Goal: Task Accomplishment & Management: Manage account settings

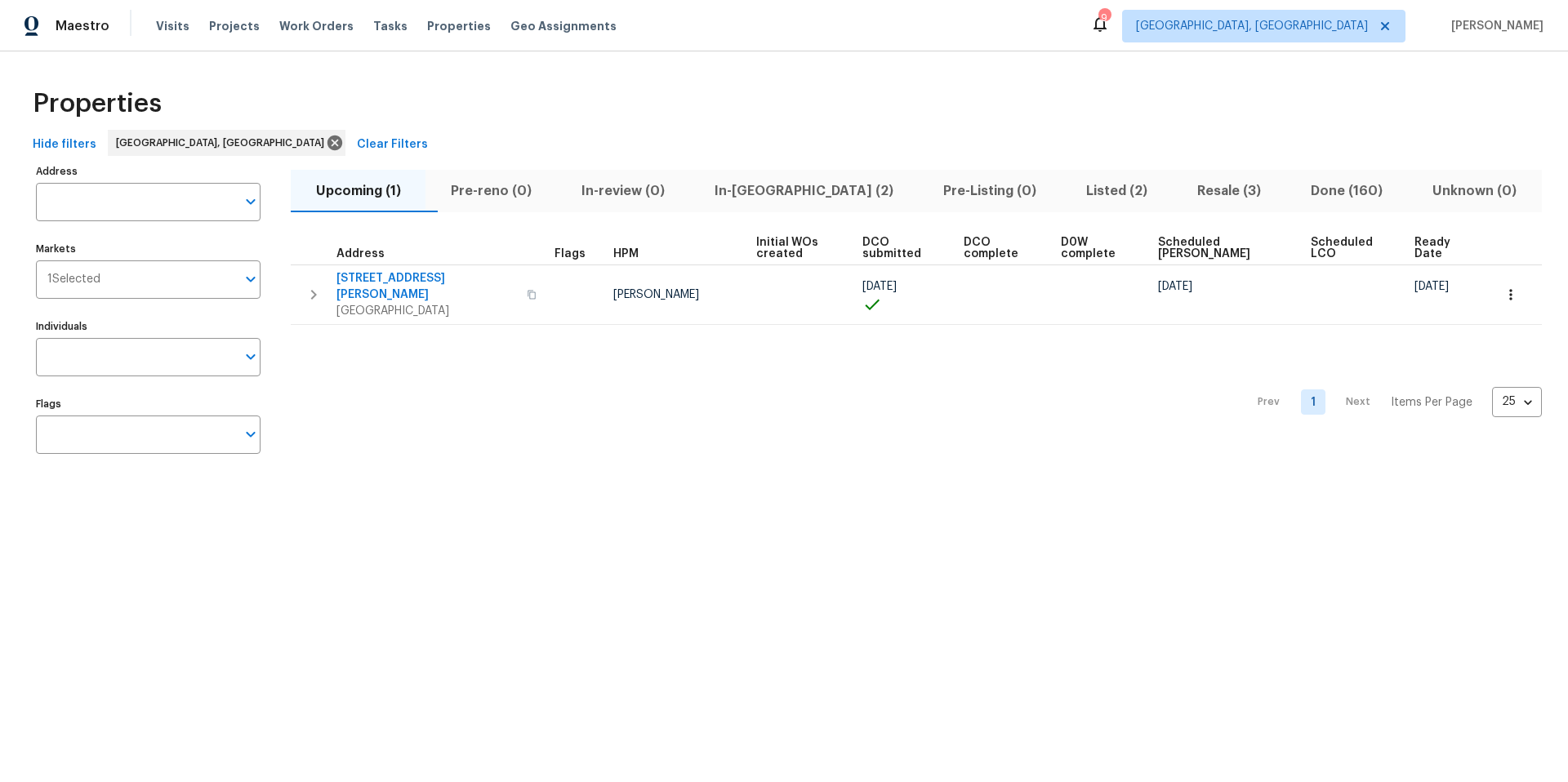
click at [780, 193] on span "In-[GEOGRAPHIC_DATA] (2)" at bounding box center [803, 191] width 209 height 23
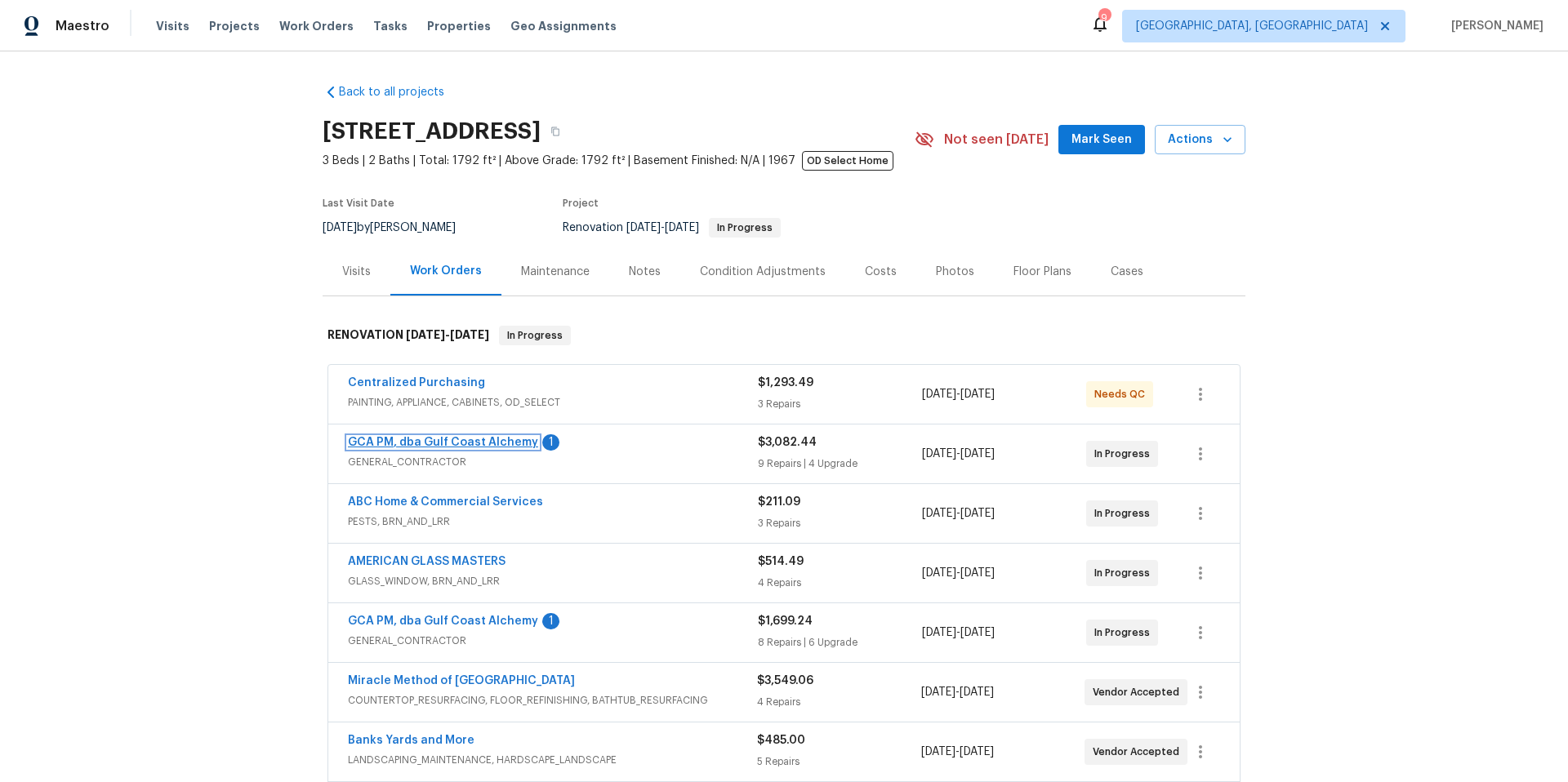
click at [416, 441] on link "GCA PM, dba Gulf Coast Alchemy" at bounding box center [443, 442] width 190 height 12
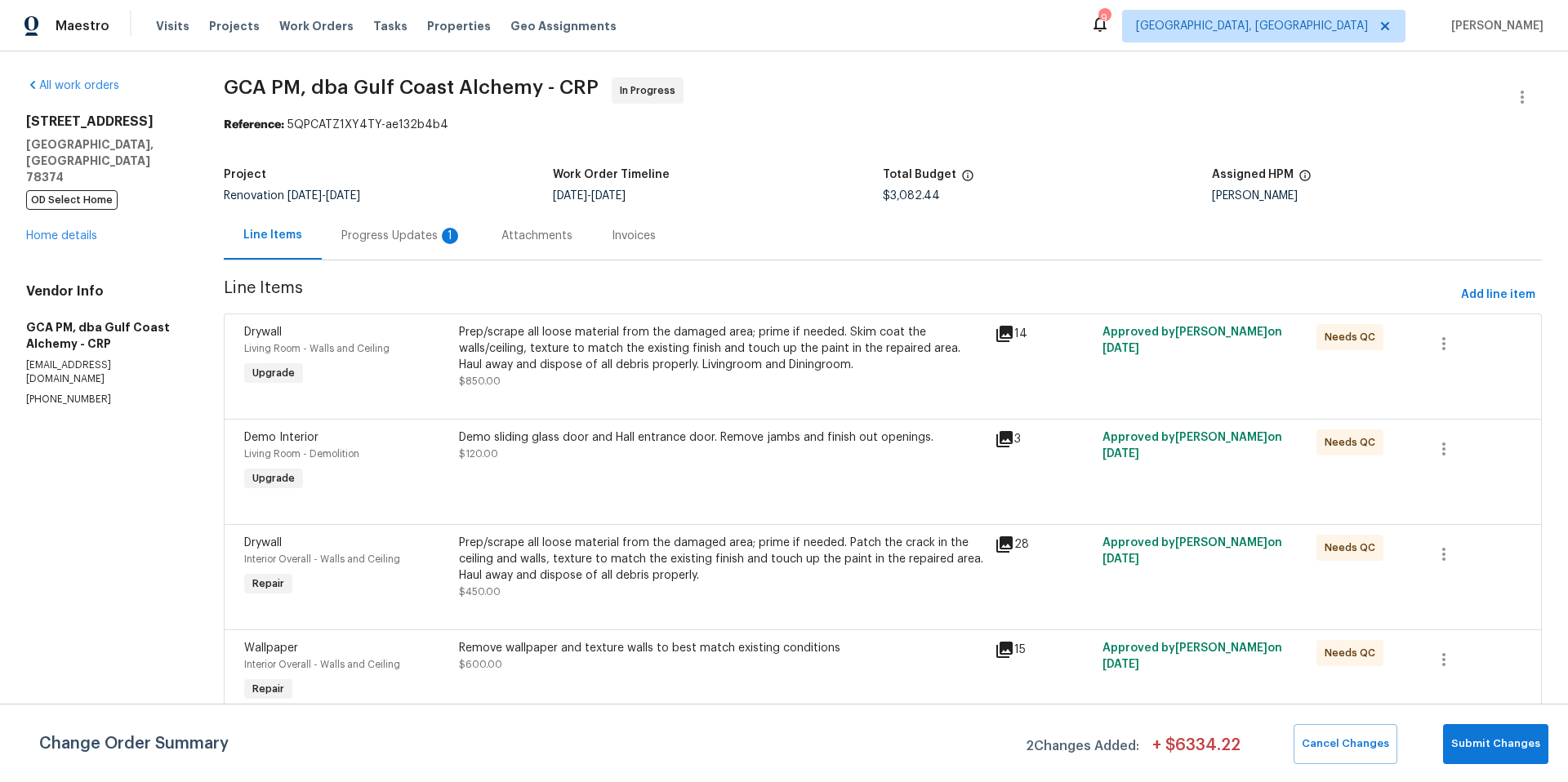
click at [426, 235] on div "Progress Updates 1" at bounding box center [402, 235] width 121 height 16
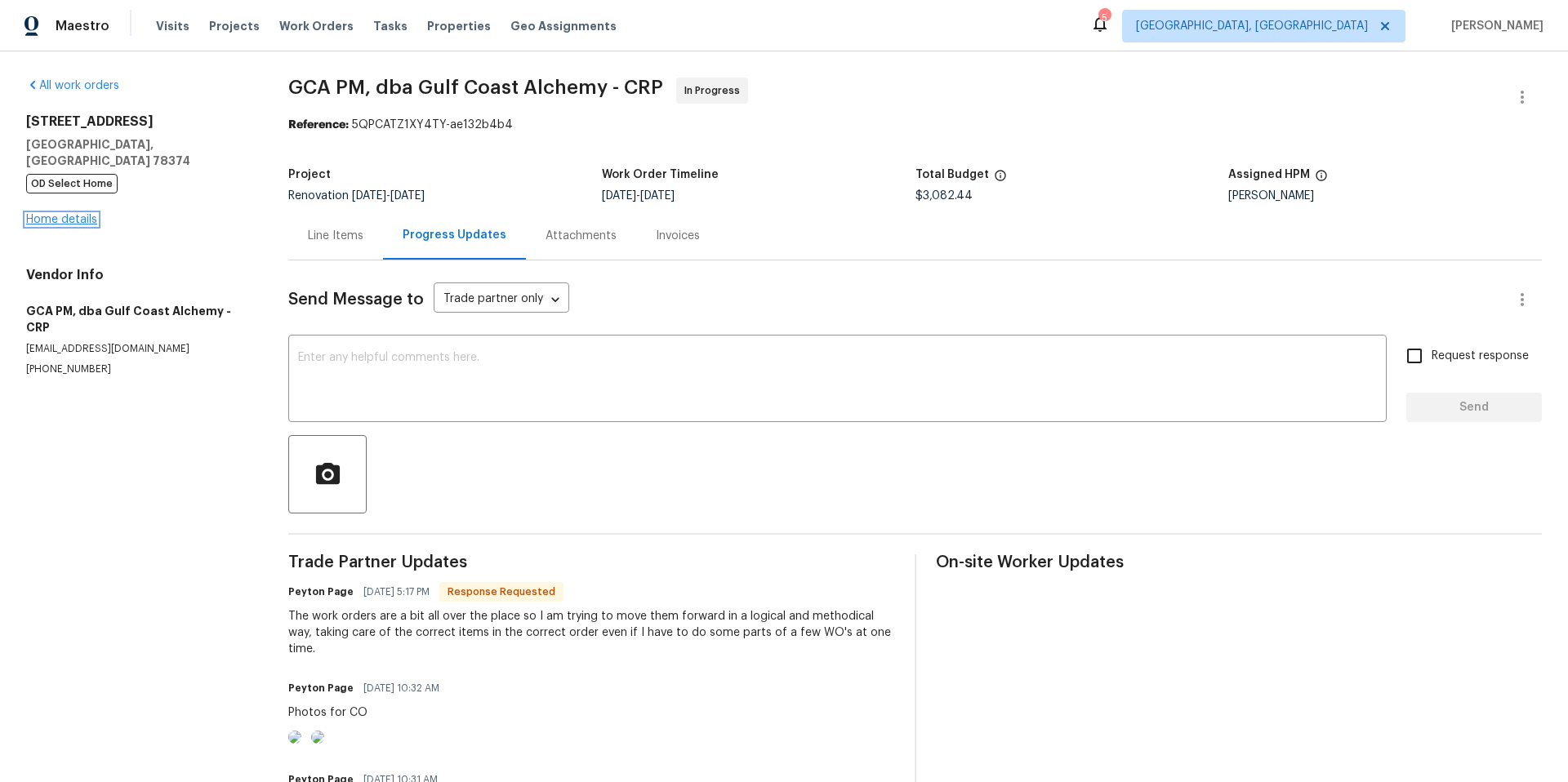
click at [90, 214] on link "Home details" at bounding box center [61, 219] width 71 height 12
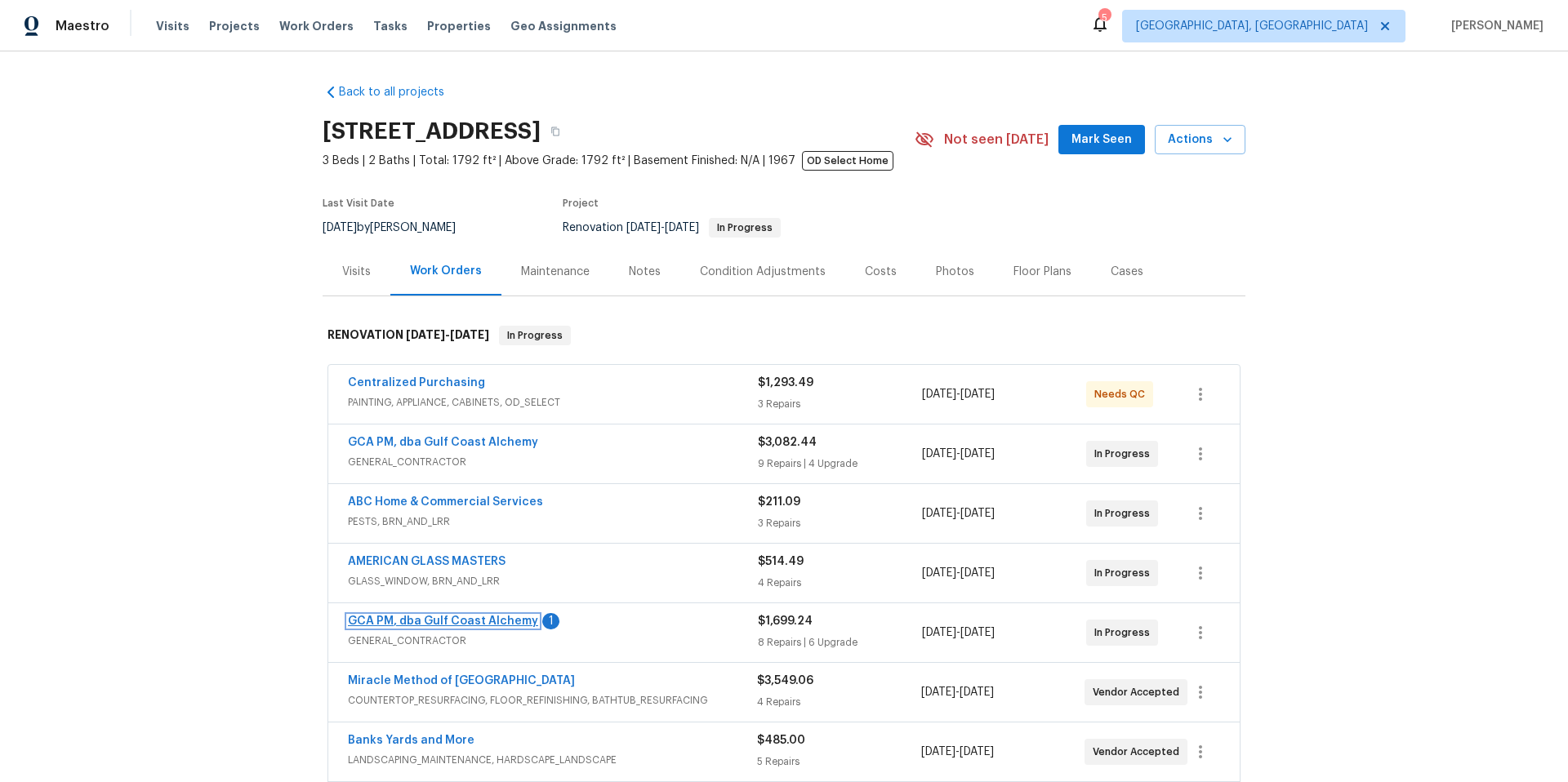
click at [416, 621] on link "GCA PM, dba Gulf Coast Alchemy" at bounding box center [443, 621] width 190 height 12
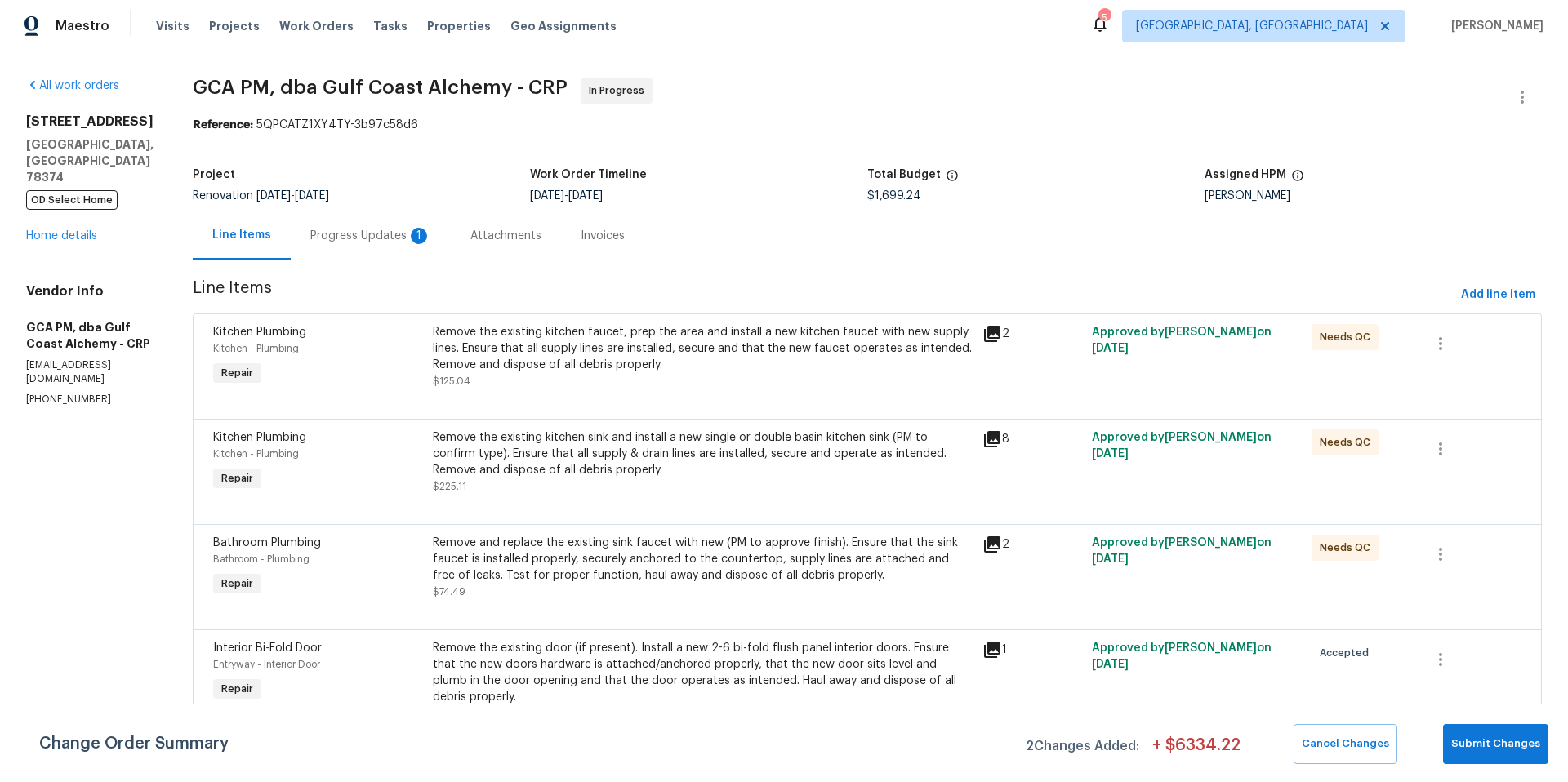
click at [339, 238] on div "Progress Updates 1" at bounding box center [371, 235] width 121 height 16
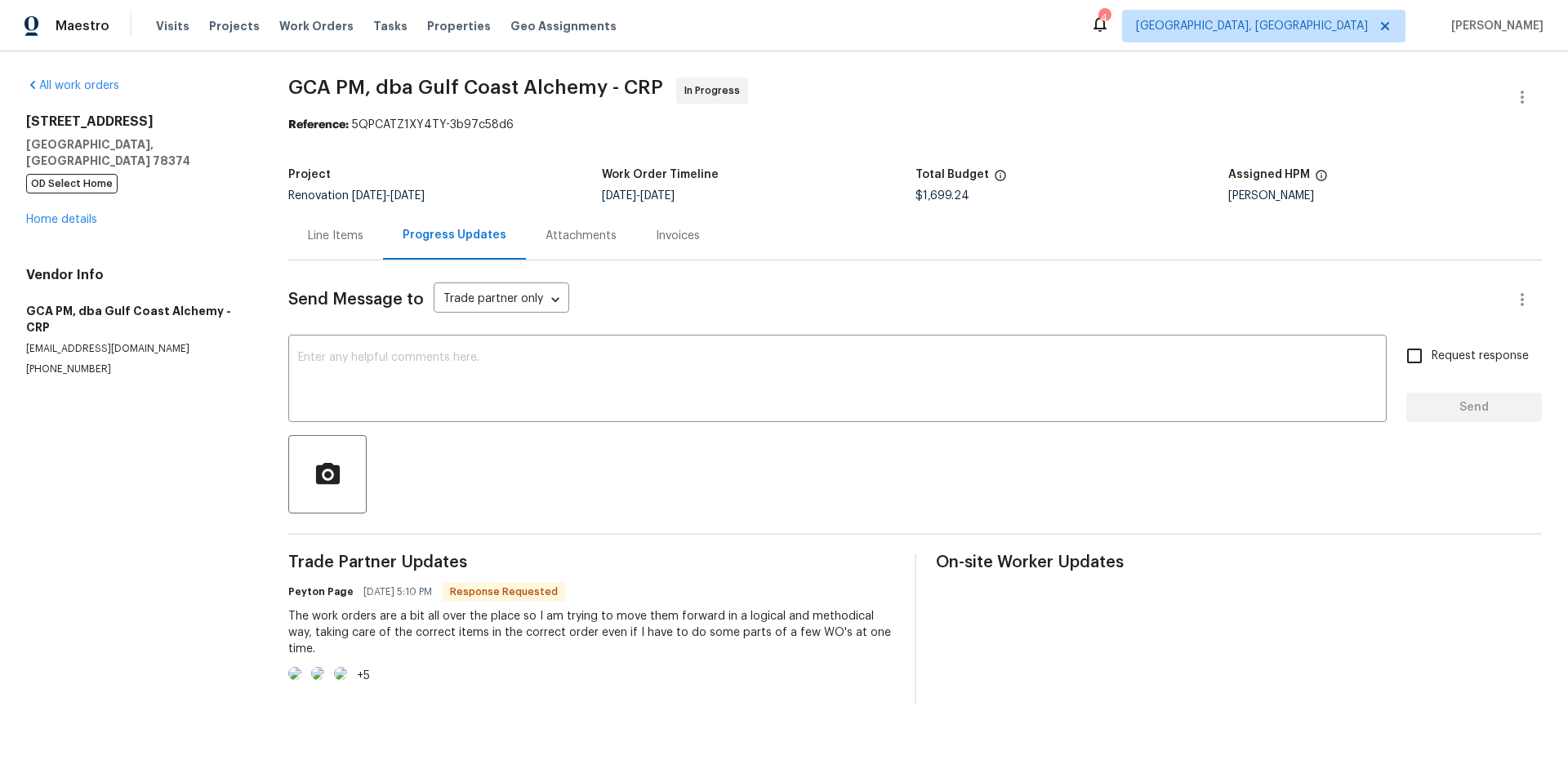
scroll to position [26, 0]
click at [30, 214] on link "Home details" at bounding box center [61, 219] width 71 height 12
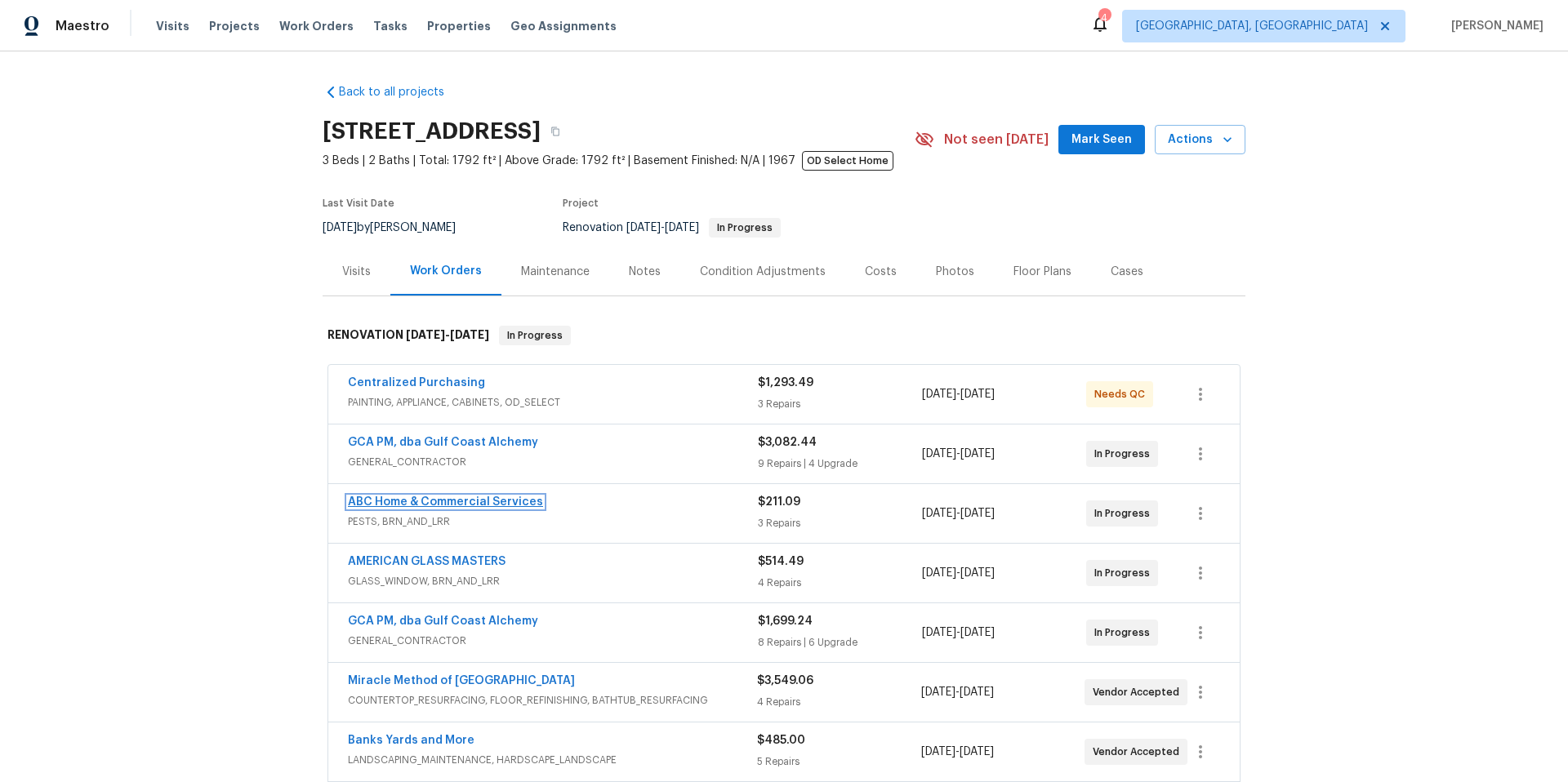
click at [408, 499] on link "ABC Home & Commercial Services" at bounding box center [446, 502] width 195 height 12
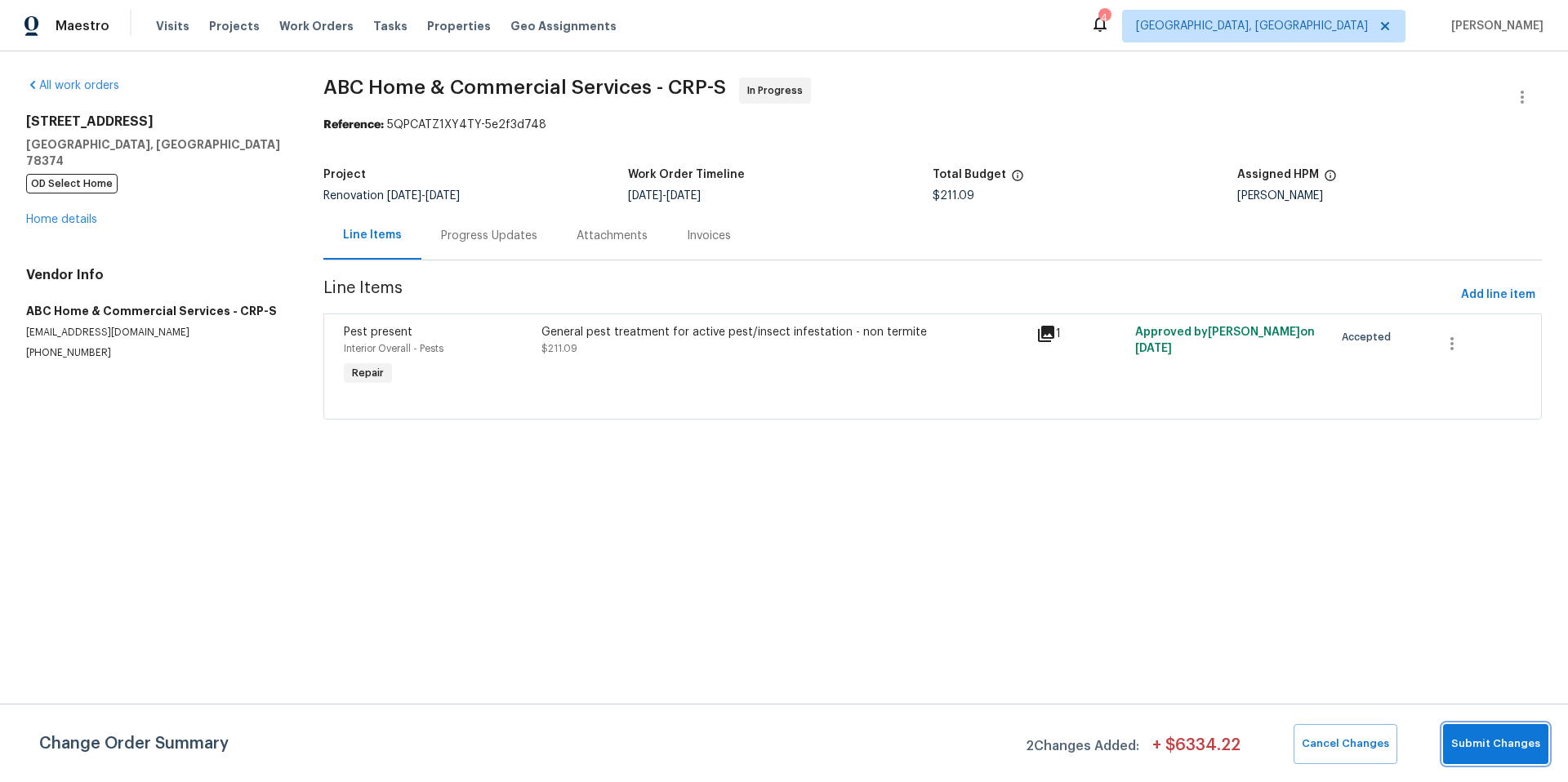
click at [1496, 753] on span "Submit Changes" at bounding box center [1496, 744] width 89 height 18
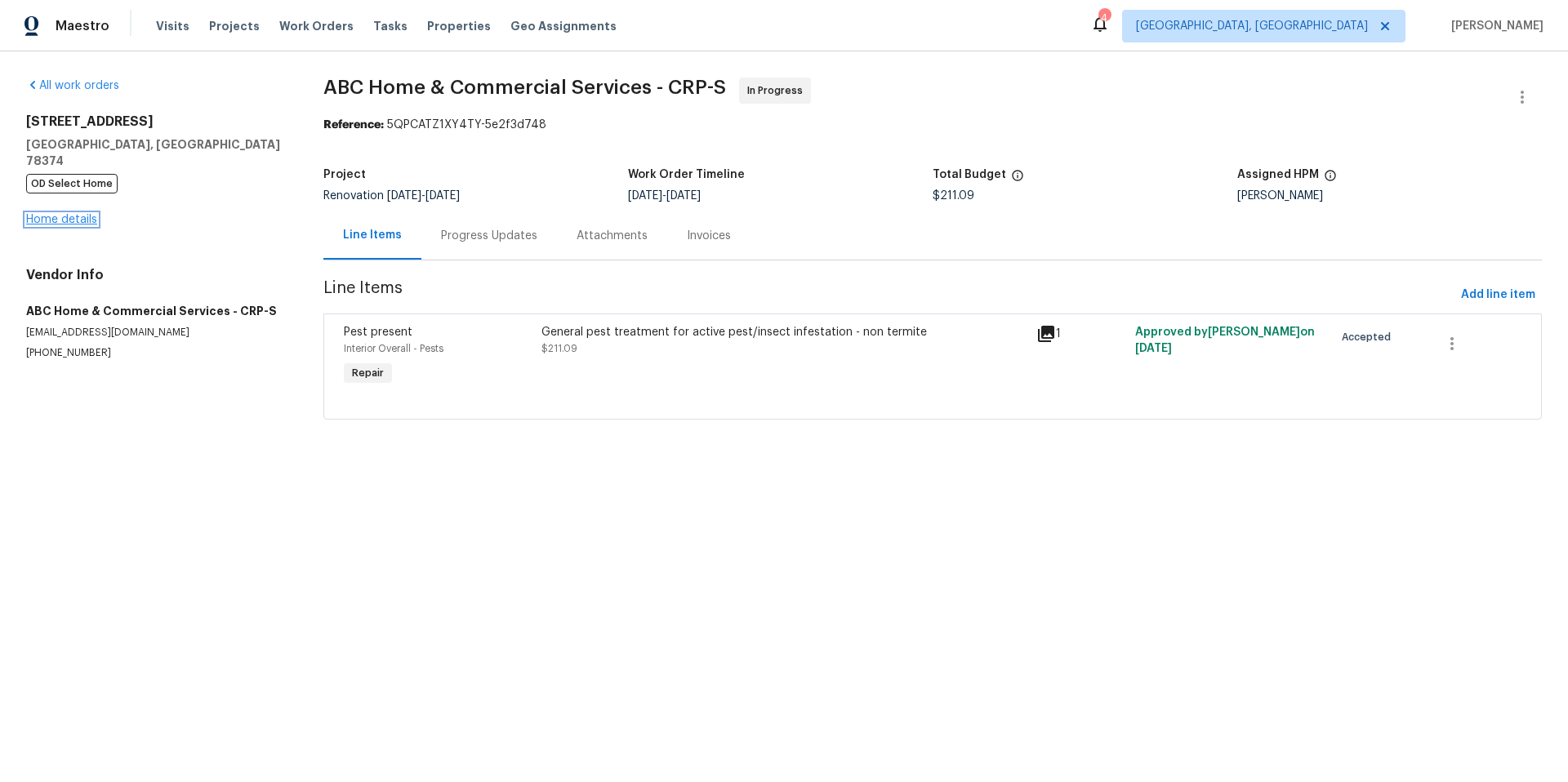
click at [66, 214] on link "Home details" at bounding box center [61, 219] width 71 height 12
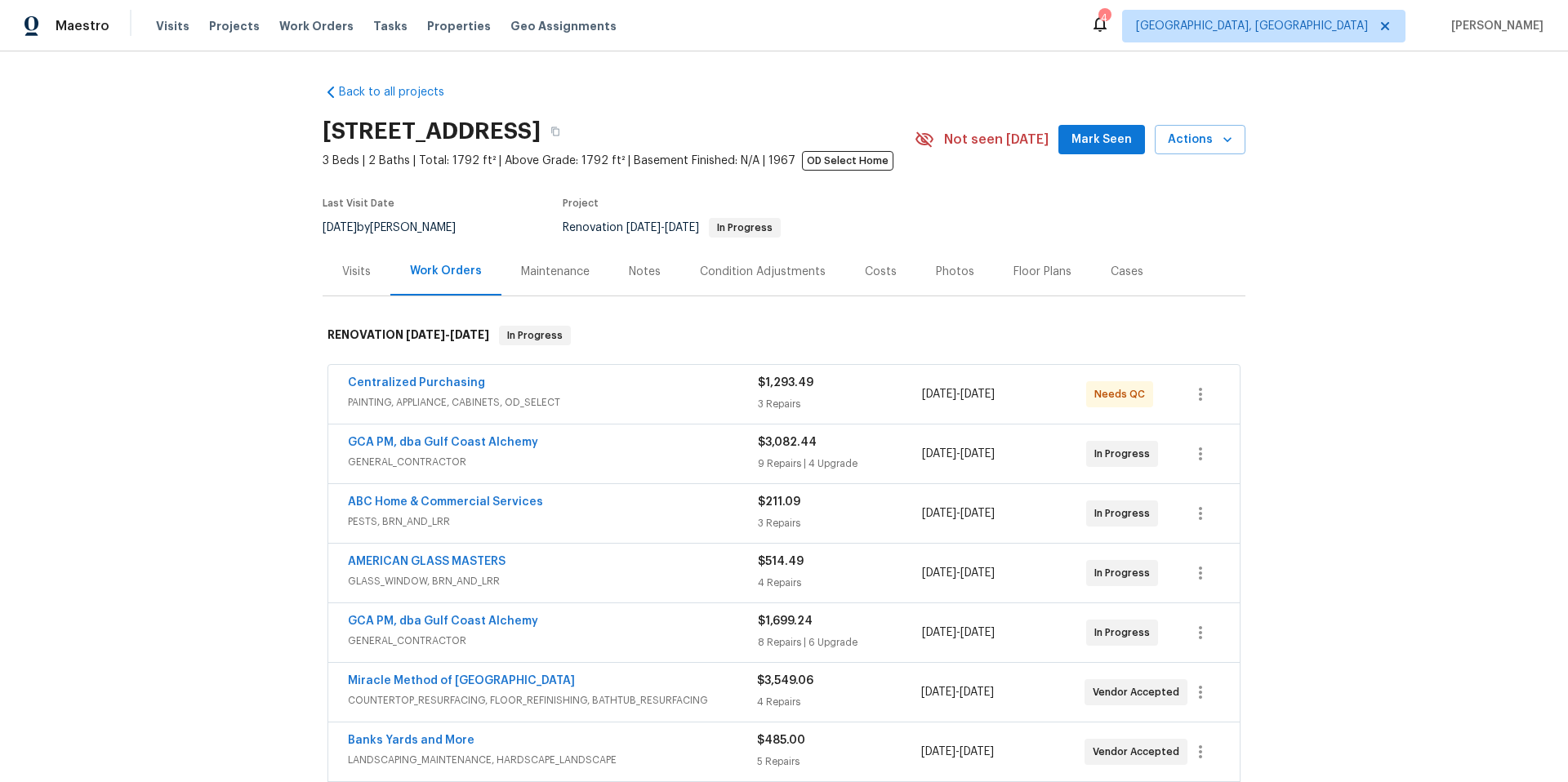
scroll to position [347, 0]
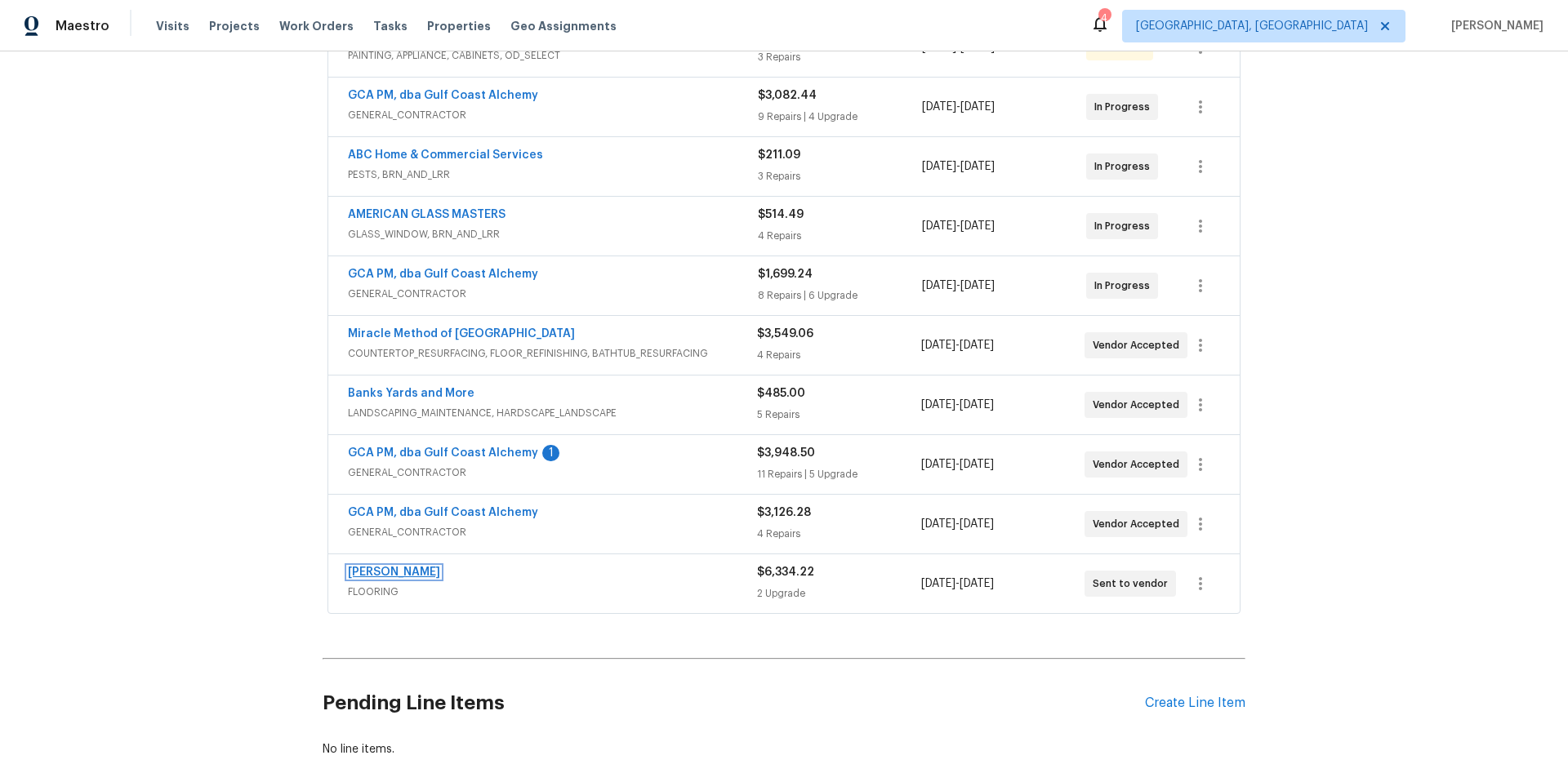
click at [411, 573] on link "[PERSON_NAME]" at bounding box center [395, 573] width 93 height 12
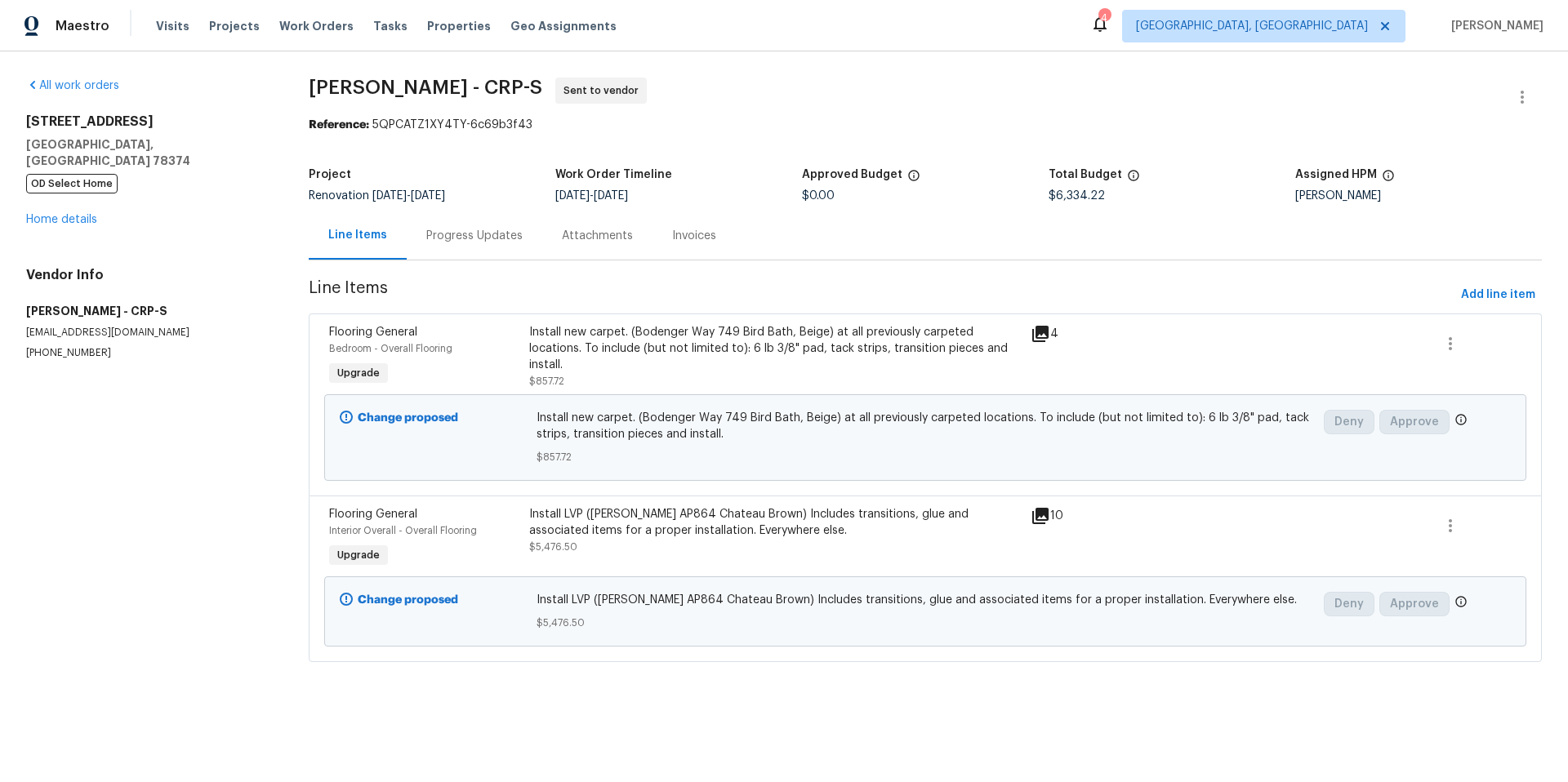
click at [472, 237] on div "Progress Updates" at bounding box center [474, 235] width 97 height 16
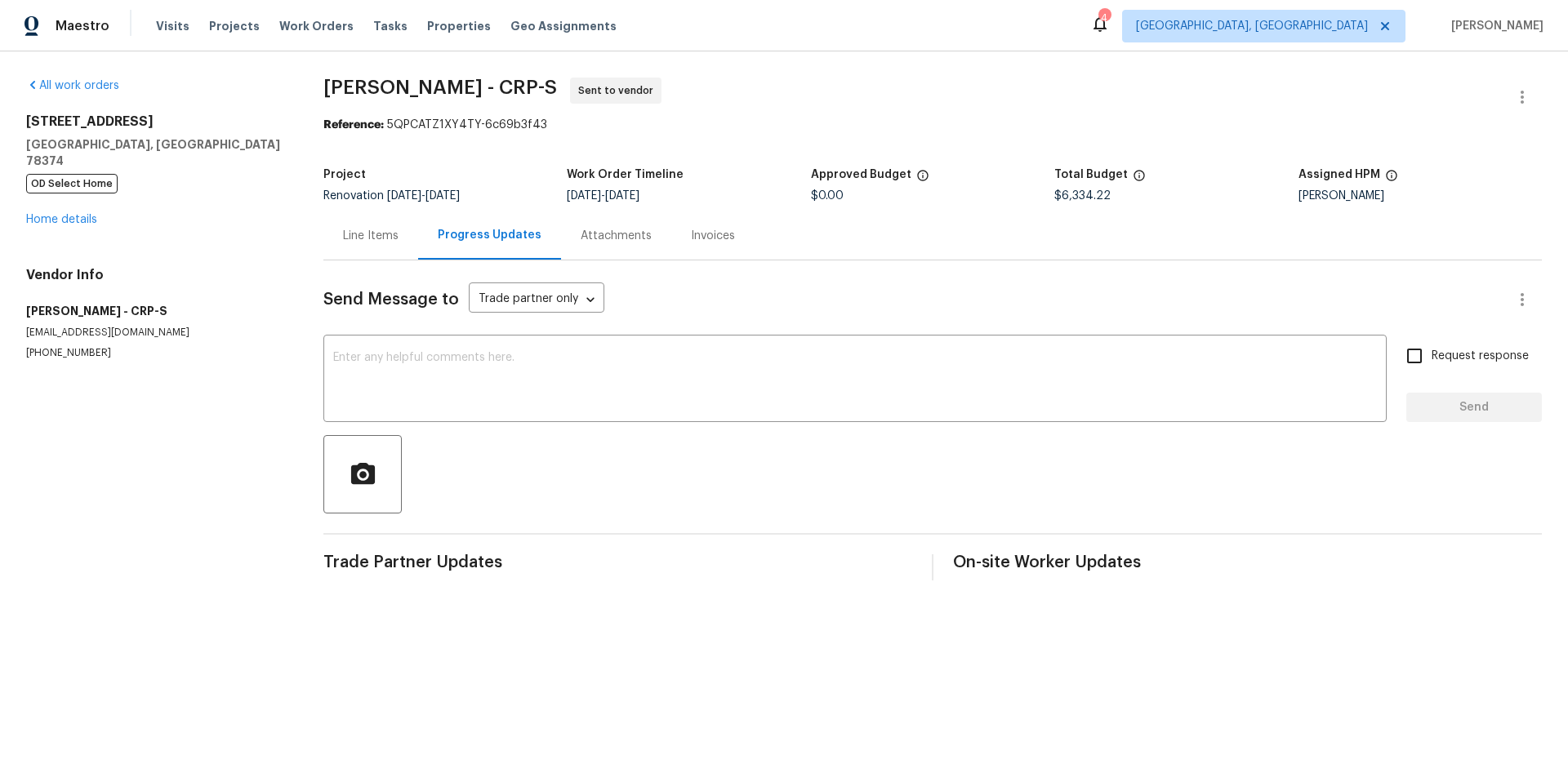
click at [347, 236] on div "Line Items" at bounding box center [371, 235] width 56 height 16
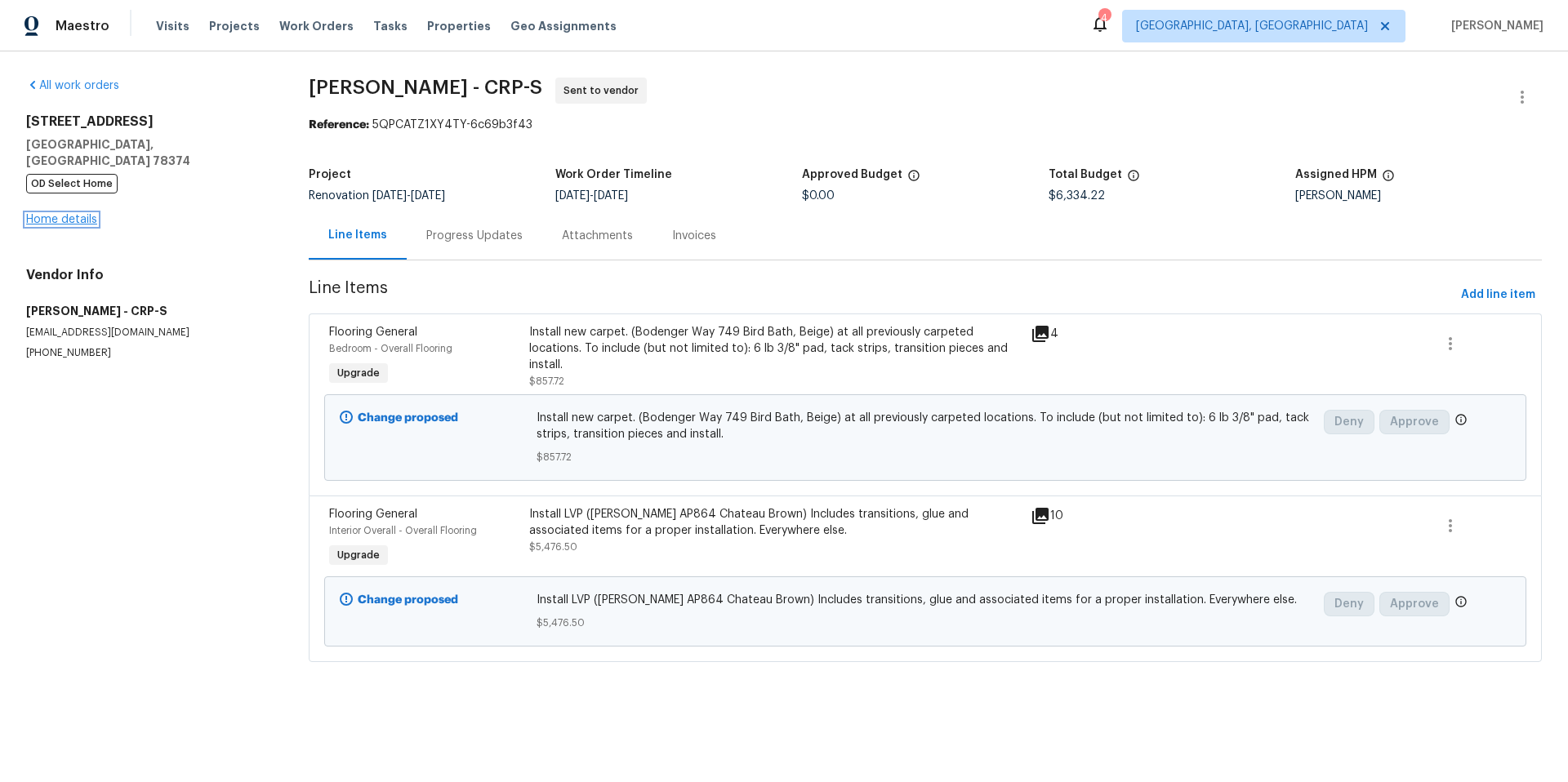
click at [39, 214] on link "Home details" at bounding box center [61, 219] width 71 height 12
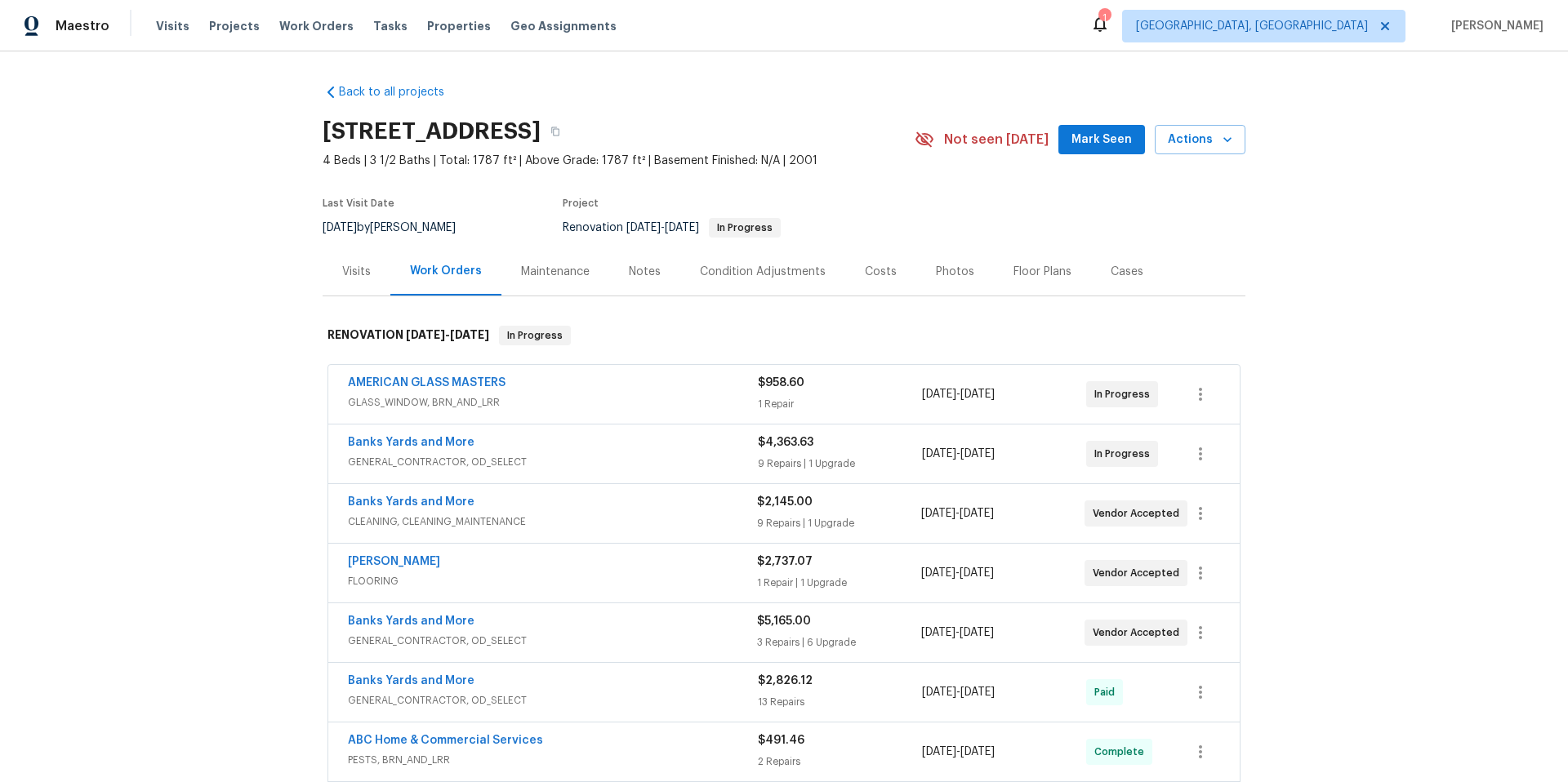
scroll to position [3, 0]
click at [384, 430] on div "Banks Yards and More 1 GENERAL_CONTRACTOR, OD_SELECT $5,165.00 3 Repairs | 6 Up…" at bounding box center [783, 454] width 911 height 59
click at [385, 439] on link "Banks Yards and More" at bounding box center [411, 442] width 126 height 12
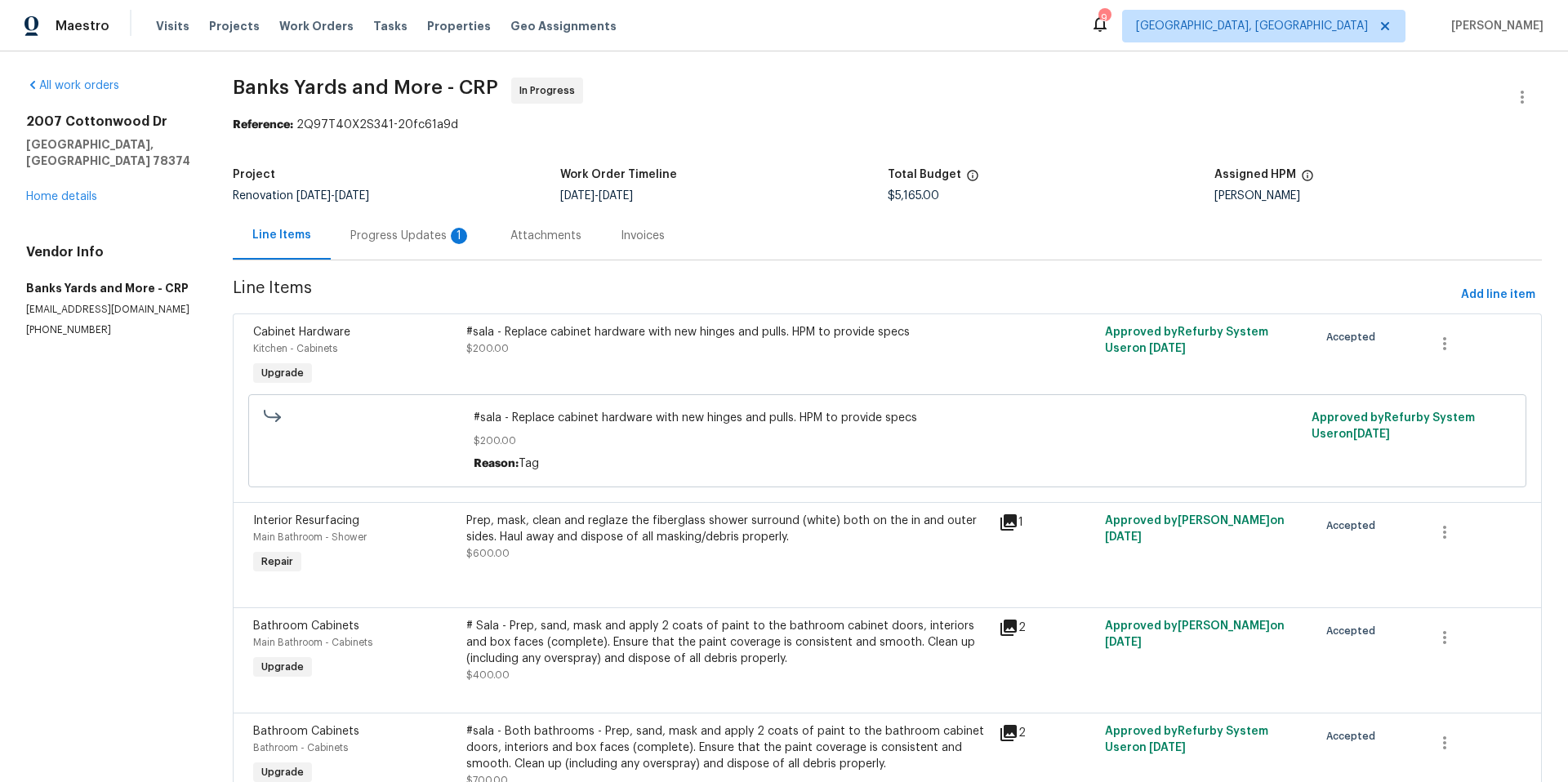
click at [384, 237] on div "Progress Updates 1" at bounding box center [411, 235] width 121 height 16
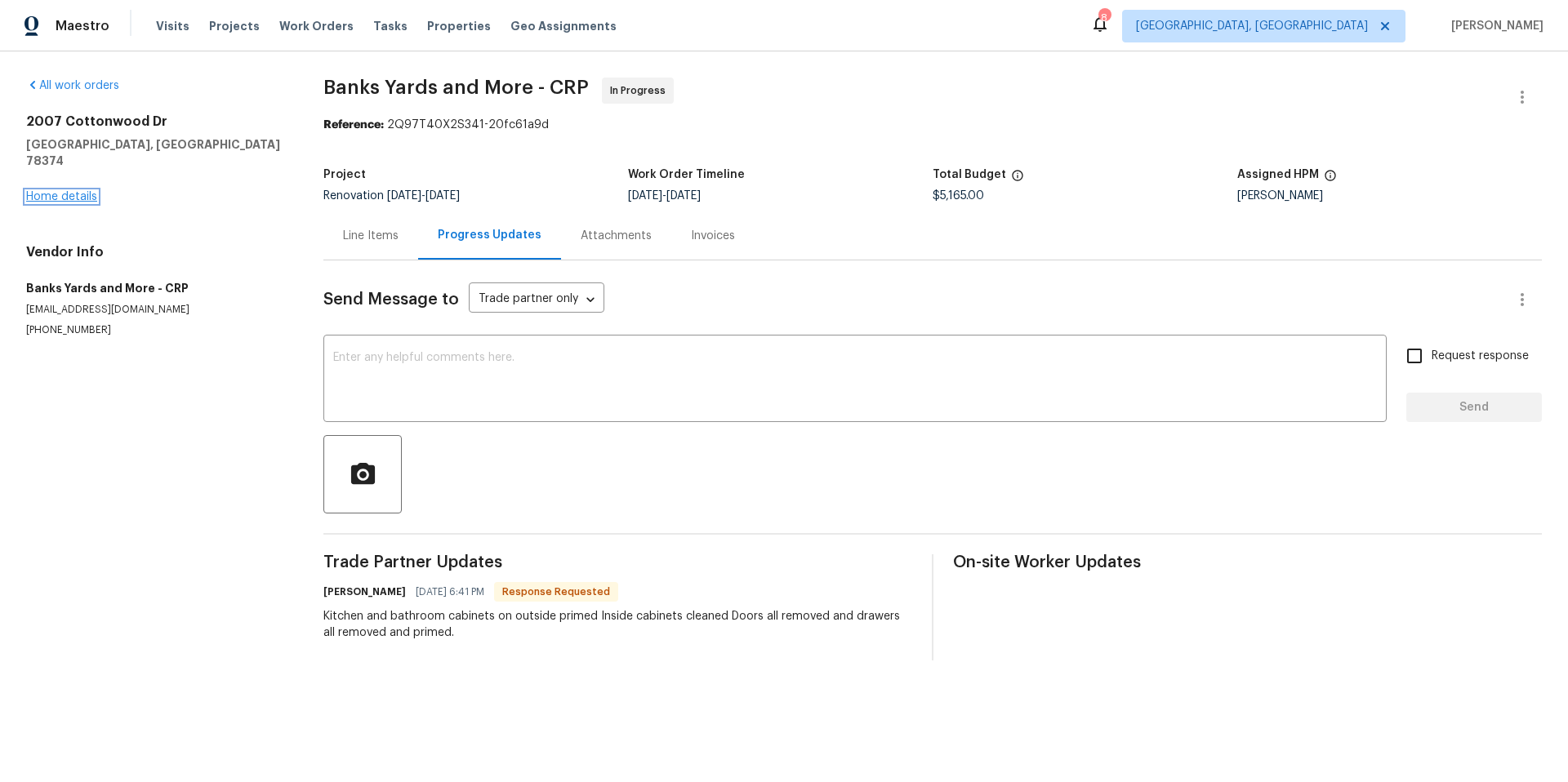
click at [63, 191] on link "Home details" at bounding box center [61, 197] width 71 height 12
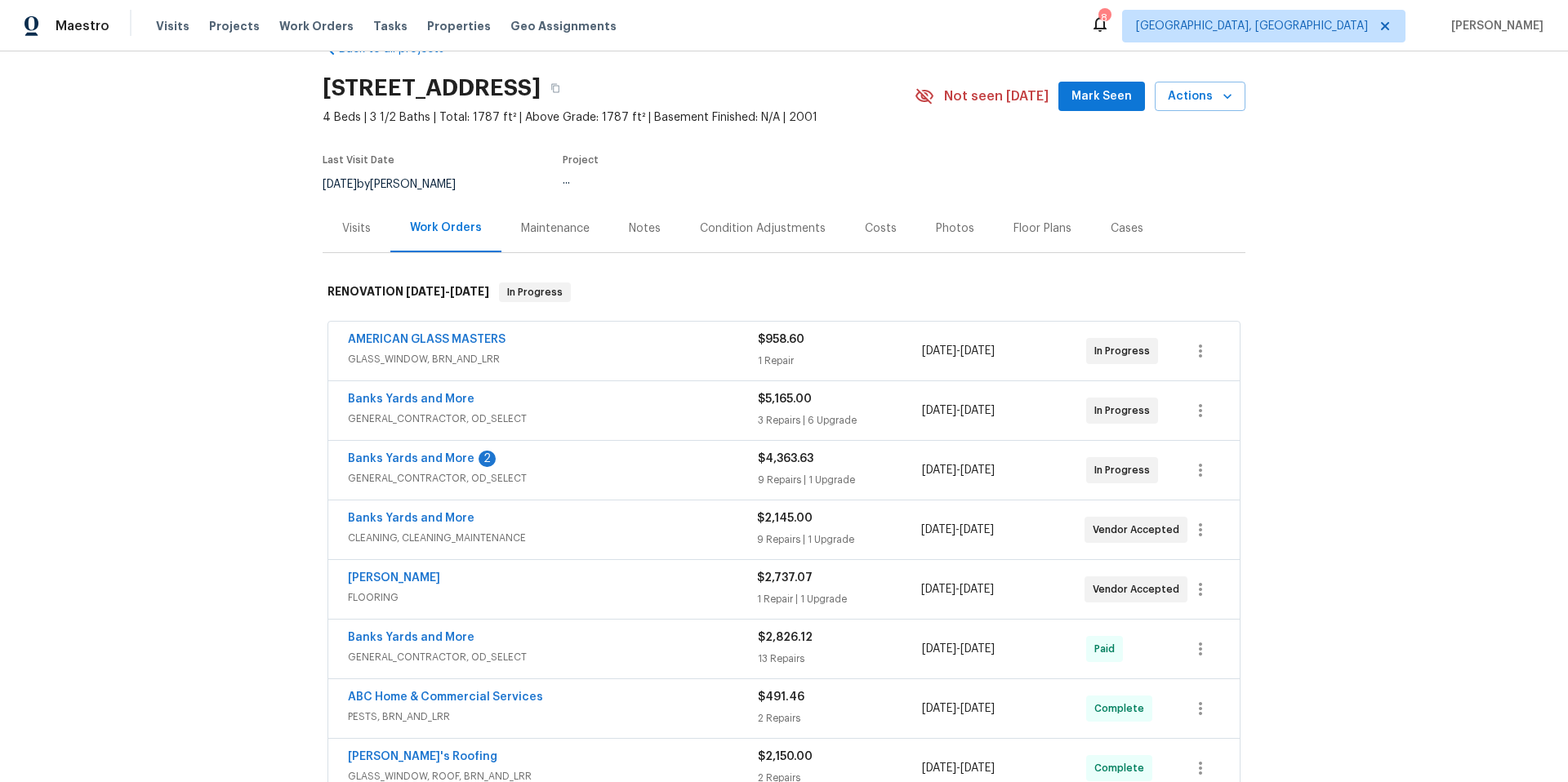
scroll to position [62, 0]
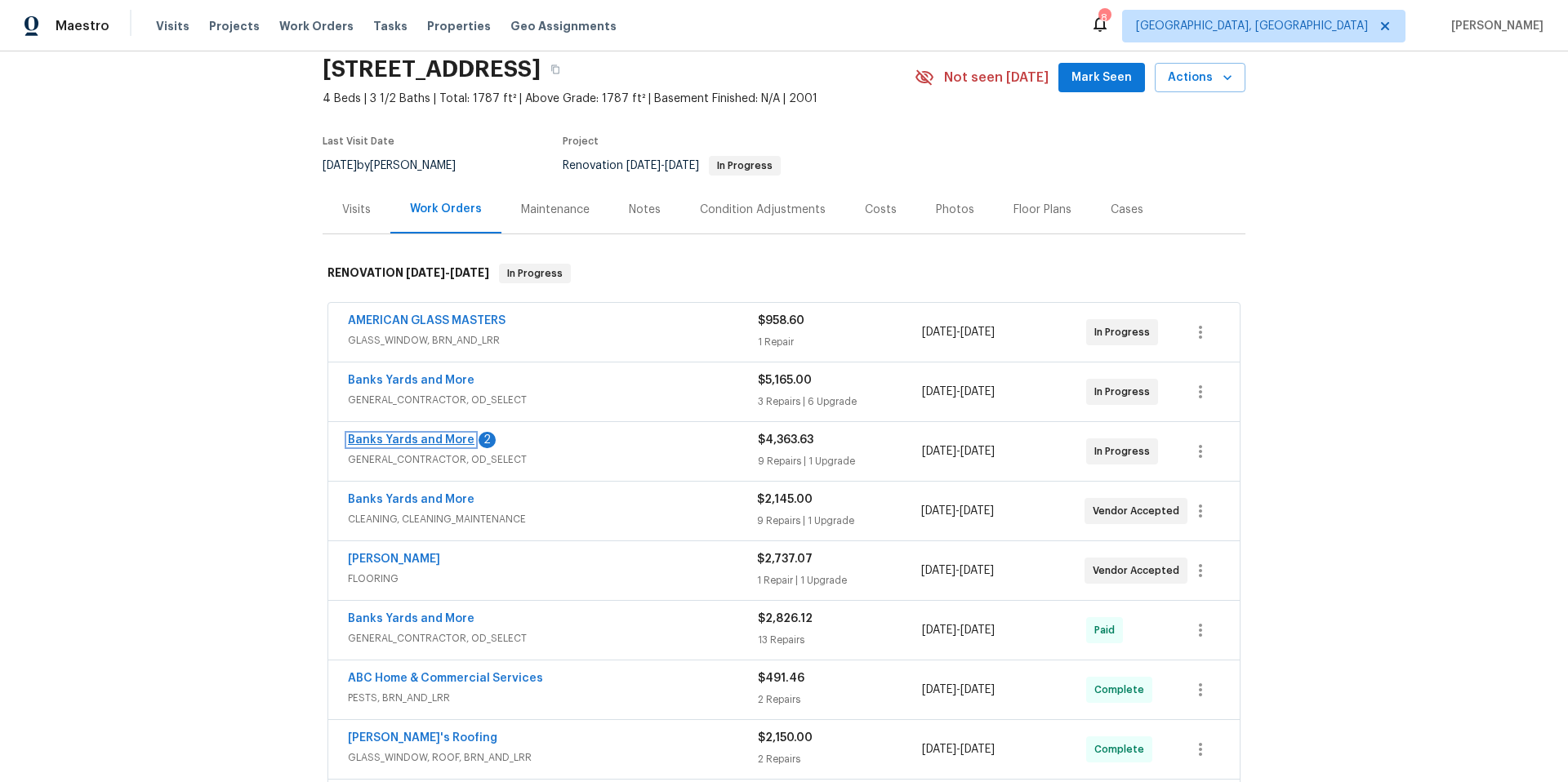
click at [405, 438] on link "Banks Yards and More" at bounding box center [411, 440] width 126 height 12
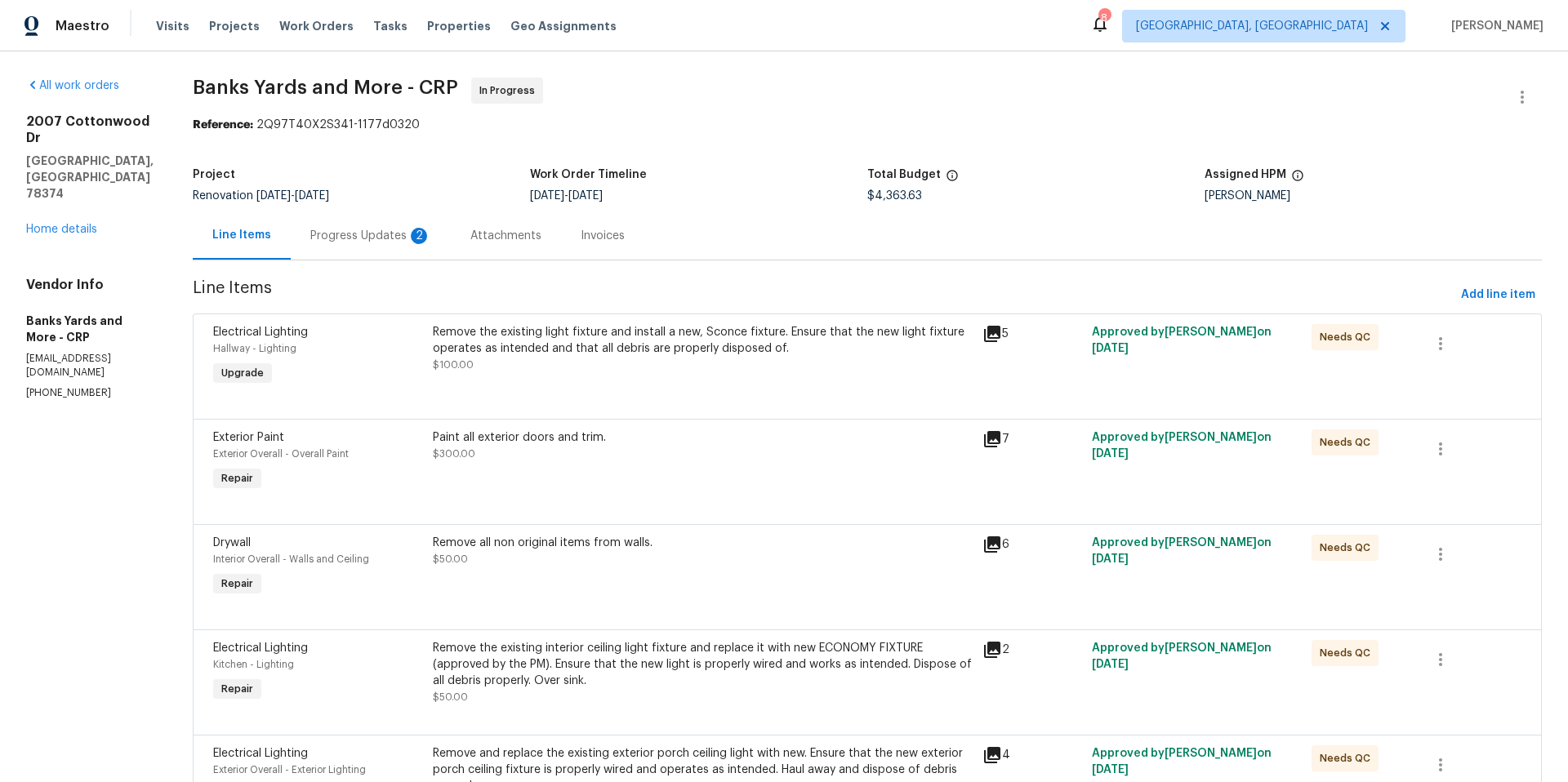
click at [353, 239] on div "Progress Updates 2" at bounding box center [371, 235] width 121 height 16
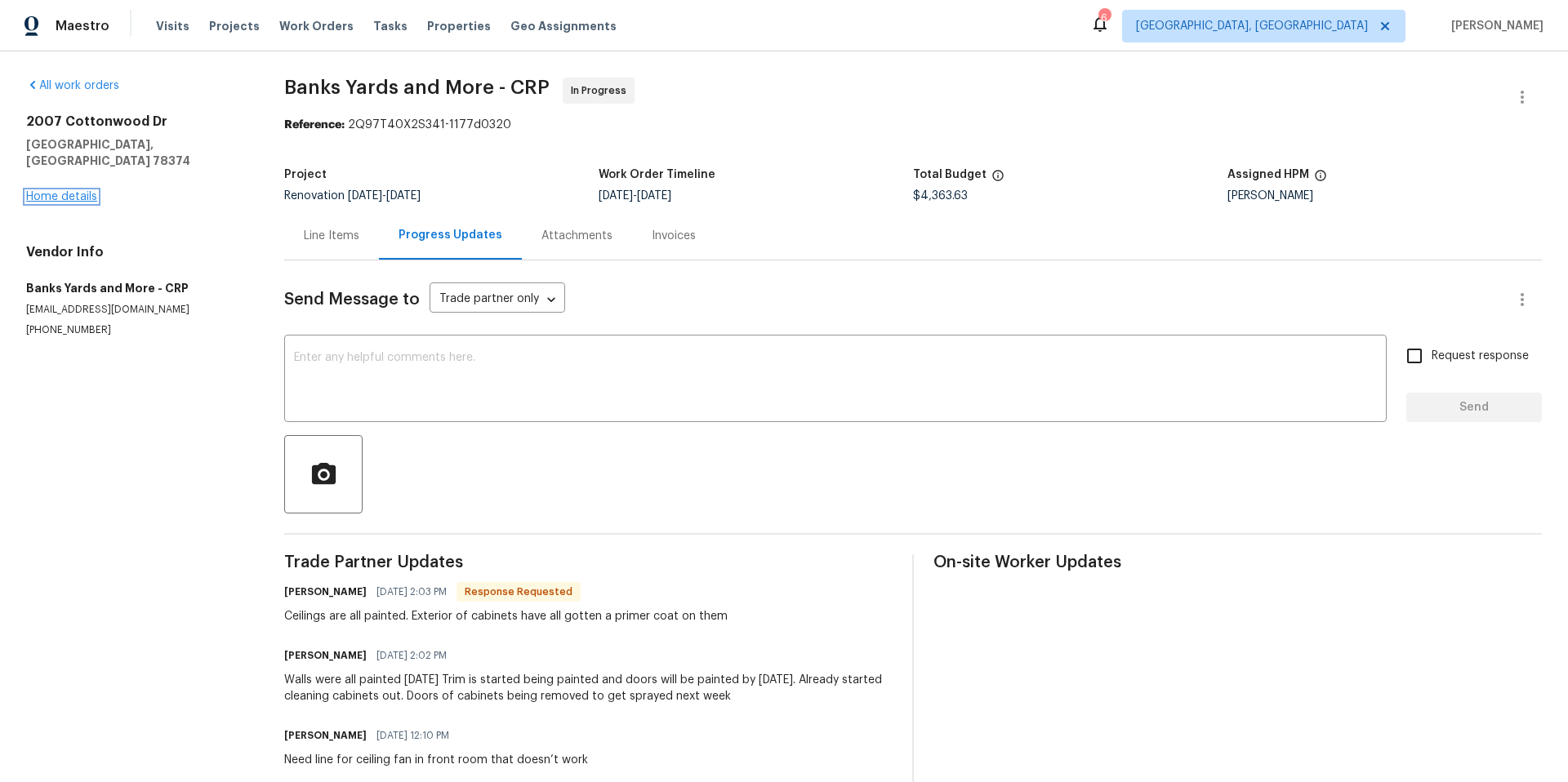
click at [72, 191] on link "Home details" at bounding box center [61, 197] width 71 height 12
